Goal: Entertainment & Leisure: Consume media (video, audio)

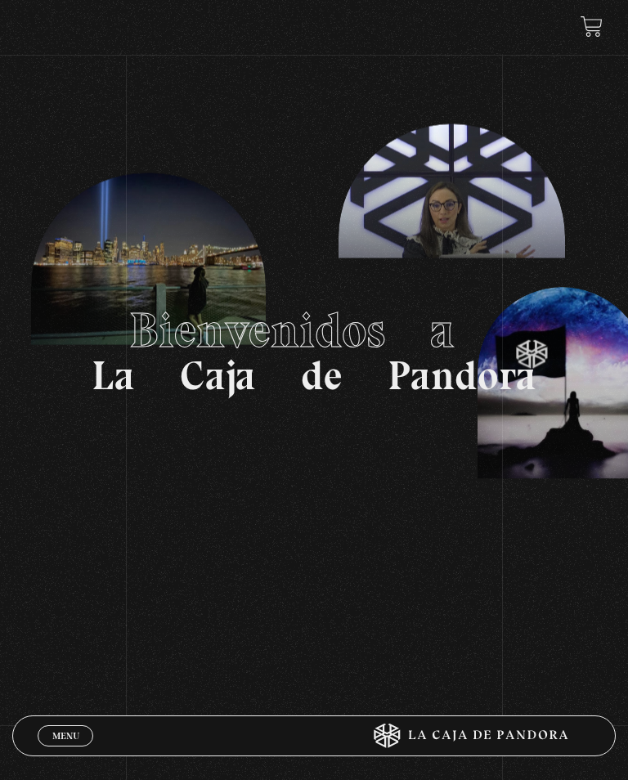
click at [59, 739] on span "Menu" at bounding box center [65, 736] width 27 height 10
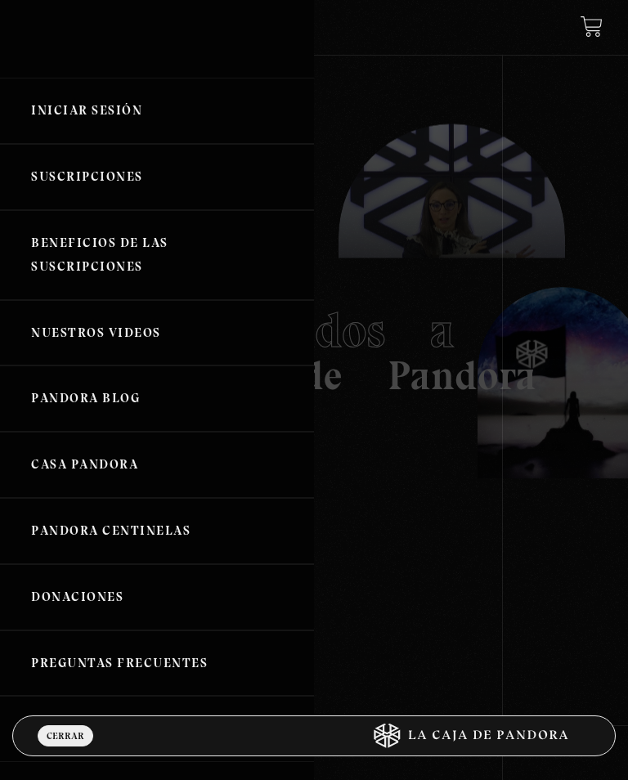
click at [21, 600] on link "Donaciones" at bounding box center [157, 597] width 314 height 66
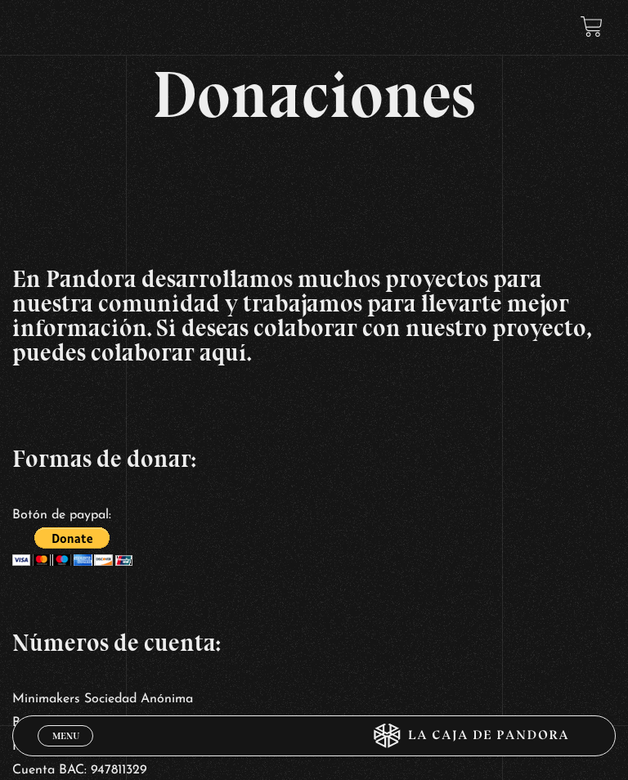
click at [61, 741] on span "Menu" at bounding box center [65, 736] width 27 height 10
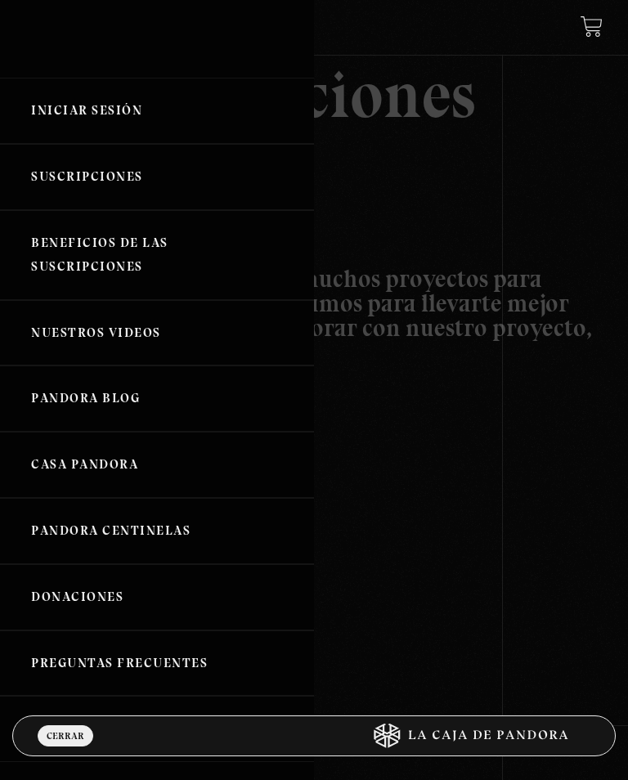
click at [69, 118] on link "Iniciar Sesión" at bounding box center [157, 111] width 314 height 66
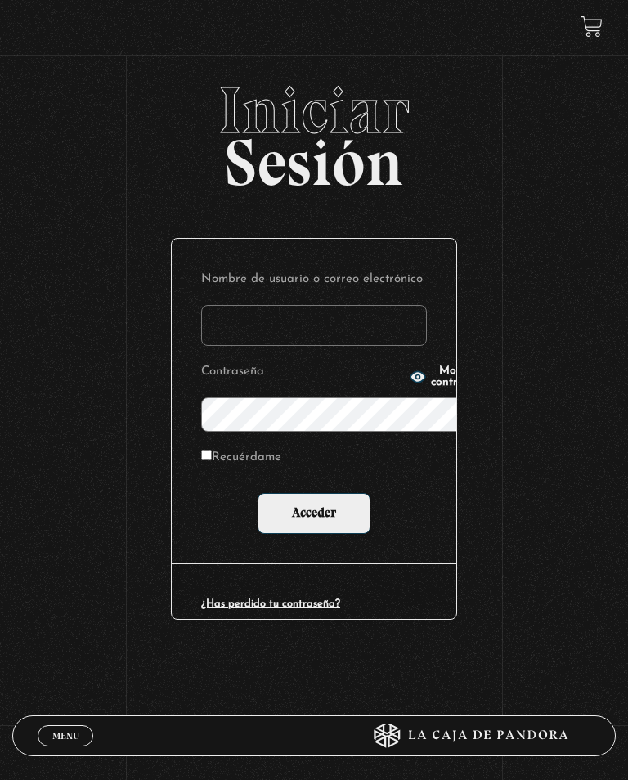
click at [373, 305] on input "Nombre de usuario o correo electrónico" at bounding box center [314, 325] width 226 height 41
type input "[PERSON_NAME]"
click at [314, 493] on input "Acceder" at bounding box center [314, 513] width 113 height 41
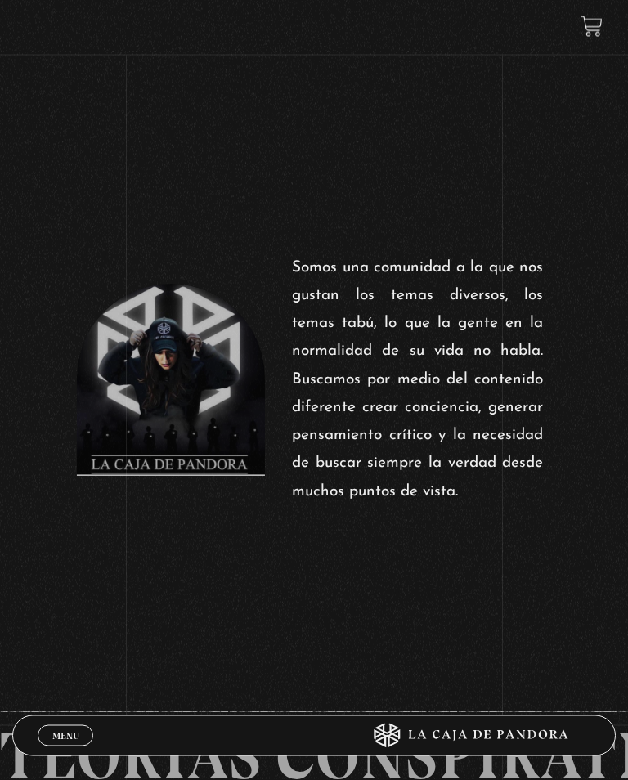
scroll to position [555, 0]
click at [56, 741] on span "Menu" at bounding box center [65, 736] width 27 height 10
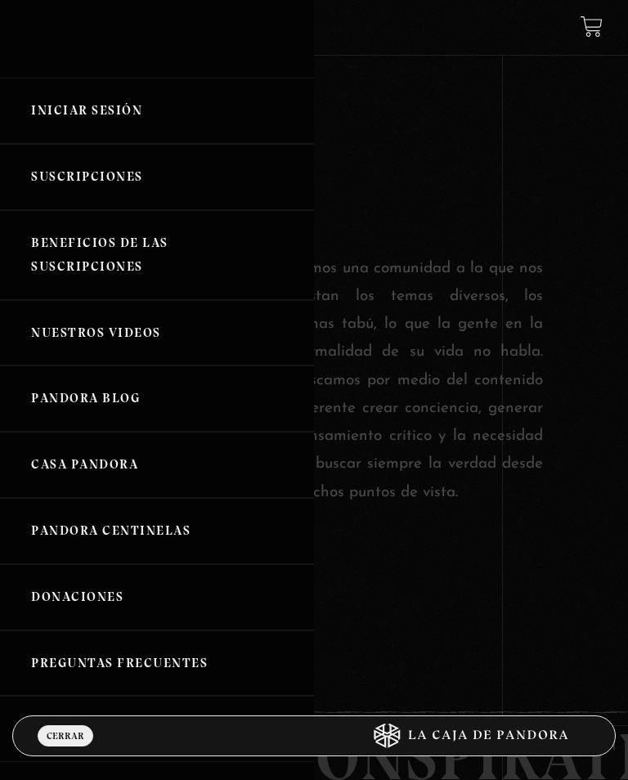
click at [90, 105] on link "Iniciar Sesión" at bounding box center [157, 111] width 314 height 66
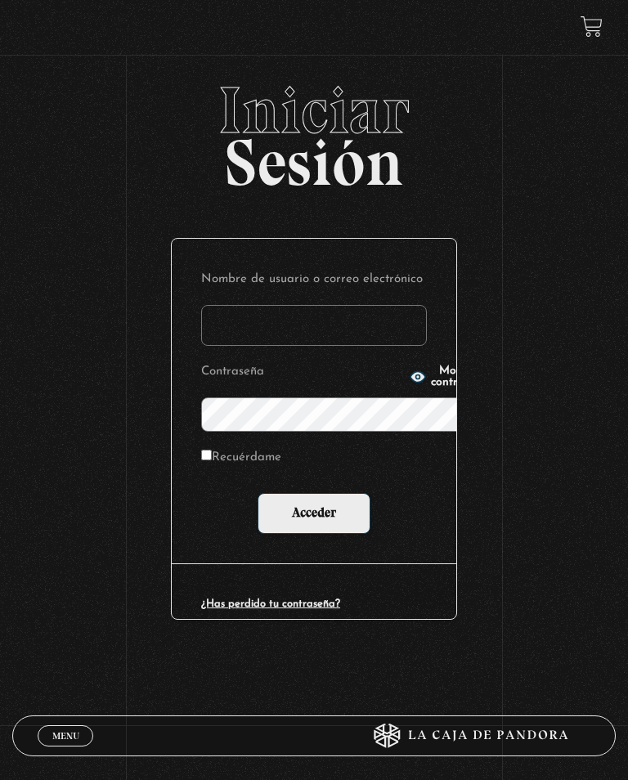
click at [385, 305] on input "Nombre de usuario o correo electrónico" at bounding box center [314, 325] width 226 height 41
type input "[PERSON_NAME]"
click at [314, 493] on input "Acceder" at bounding box center [314, 513] width 113 height 41
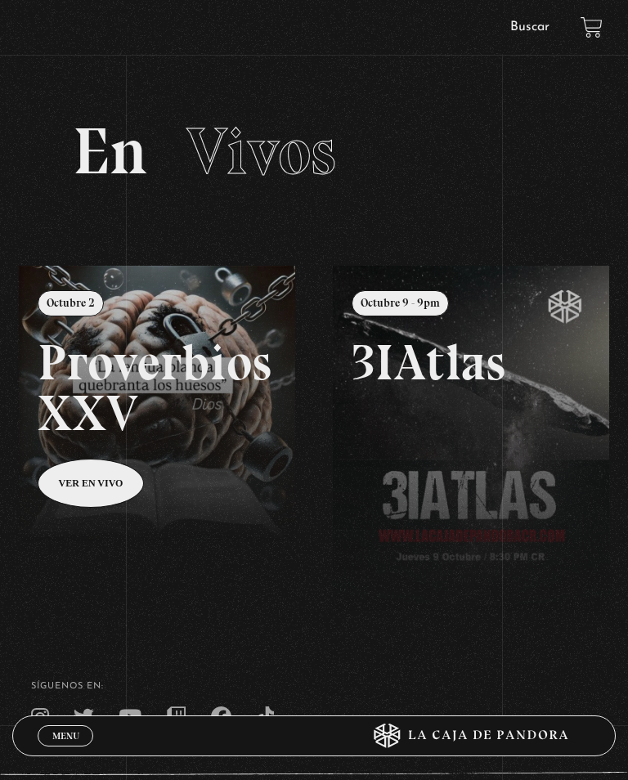
click at [534, 22] on link "Buscar" at bounding box center [529, 26] width 39 height 13
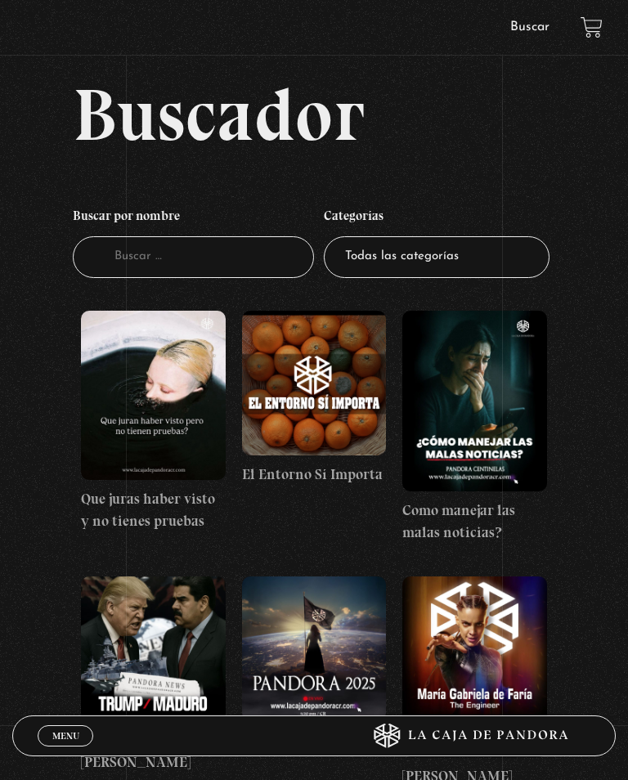
scroll to position [372, 0]
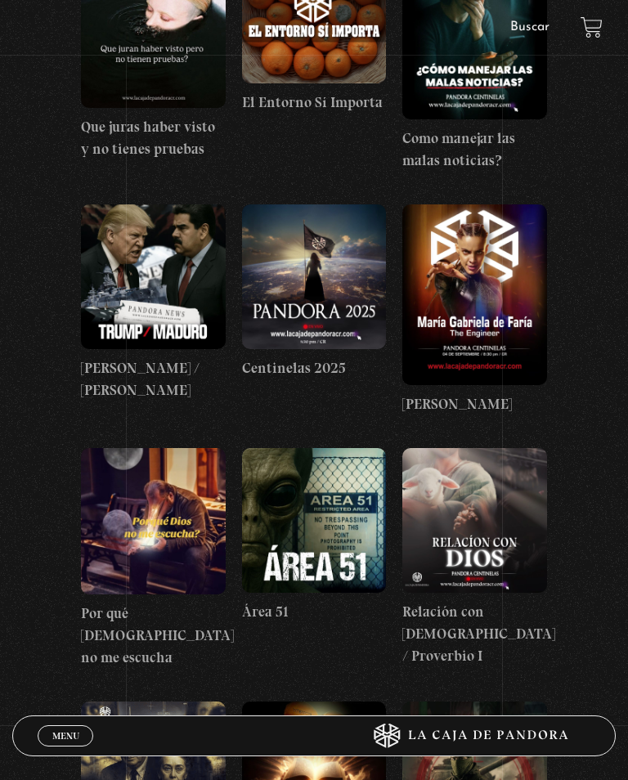
click at [319, 543] on figure at bounding box center [314, 520] width 145 height 145
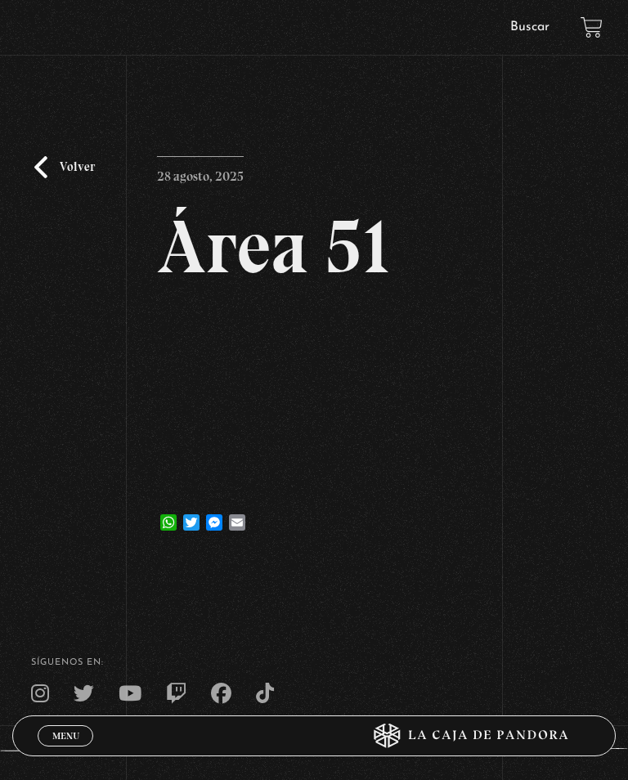
click at [83, 178] on link "Volver" at bounding box center [64, 167] width 61 height 22
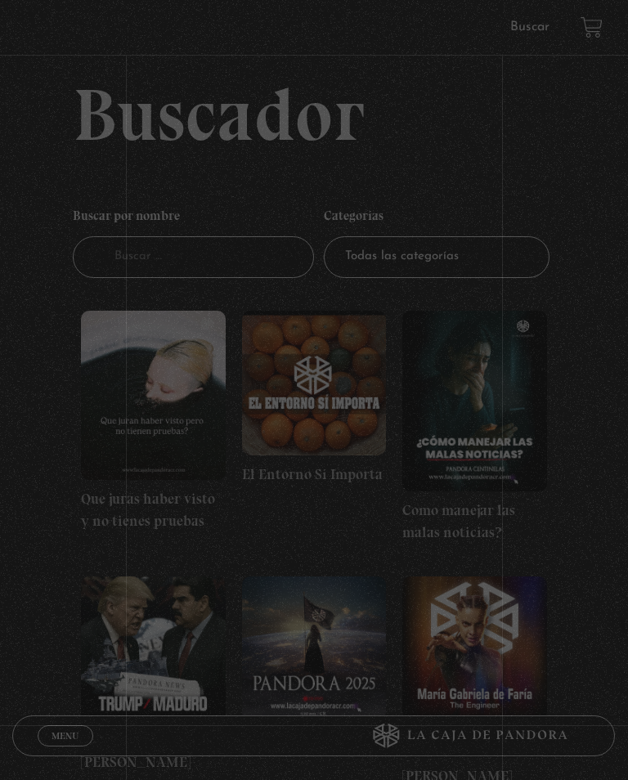
scroll to position [398, 0]
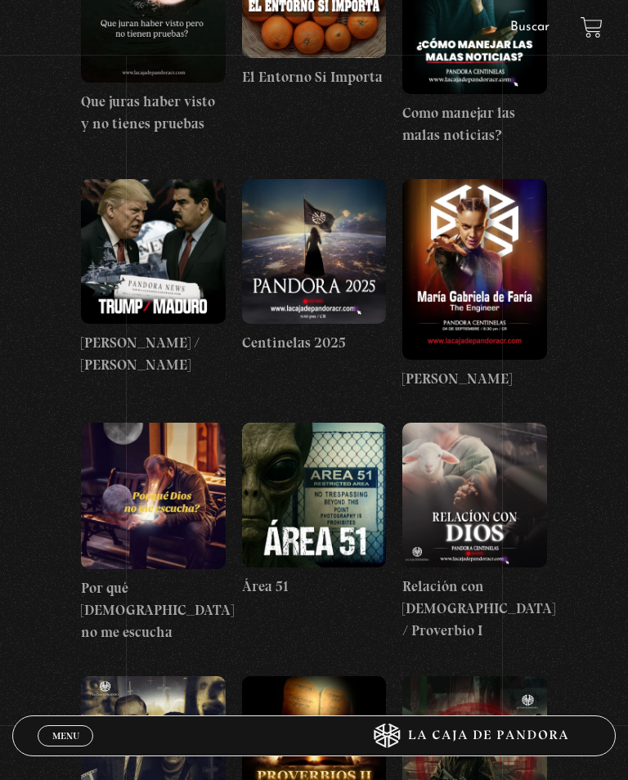
click at [326, 515] on figure at bounding box center [314, 495] width 145 height 145
